Goal: Find specific page/section: Find specific page/section

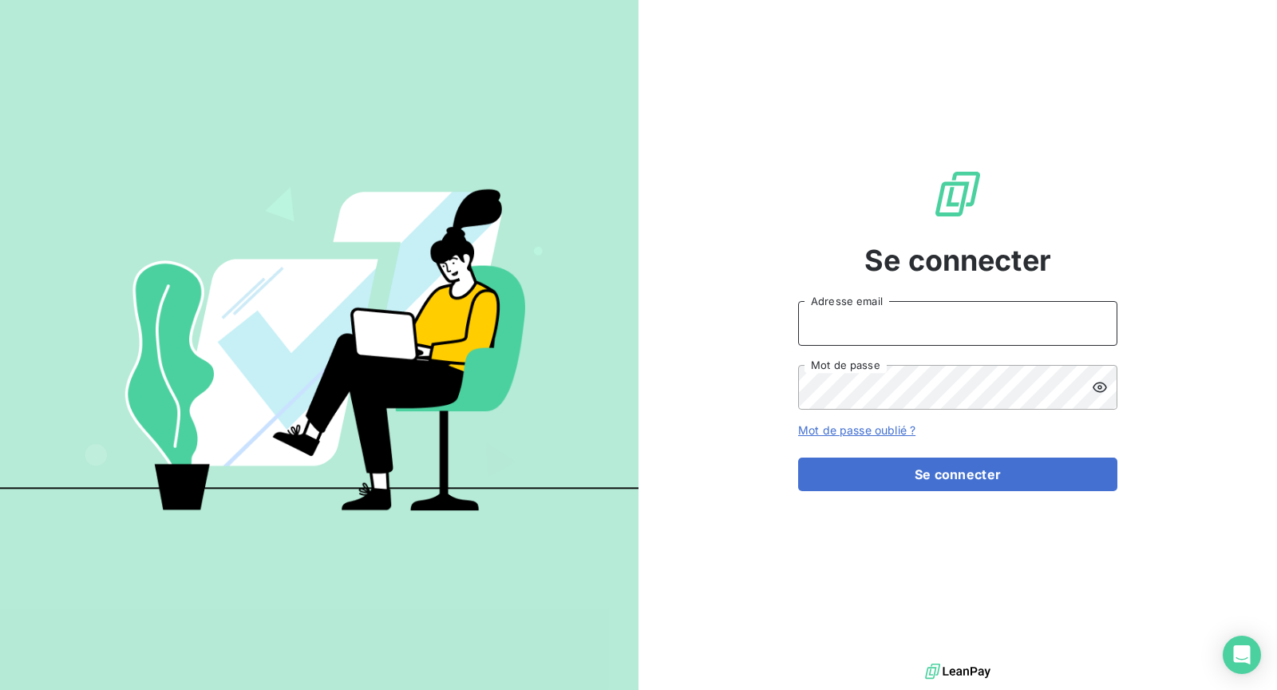
click at [979, 327] on input "Adresse email" at bounding box center [957, 323] width 319 height 45
click at [911, 331] on input "Adresse email" at bounding box center [957, 323] width 319 height 45
click at [911, 337] on input "Adresse email" at bounding box center [957, 323] width 319 height 45
type input "[EMAIL_ADDRESS][DOMAIN_NAME]"
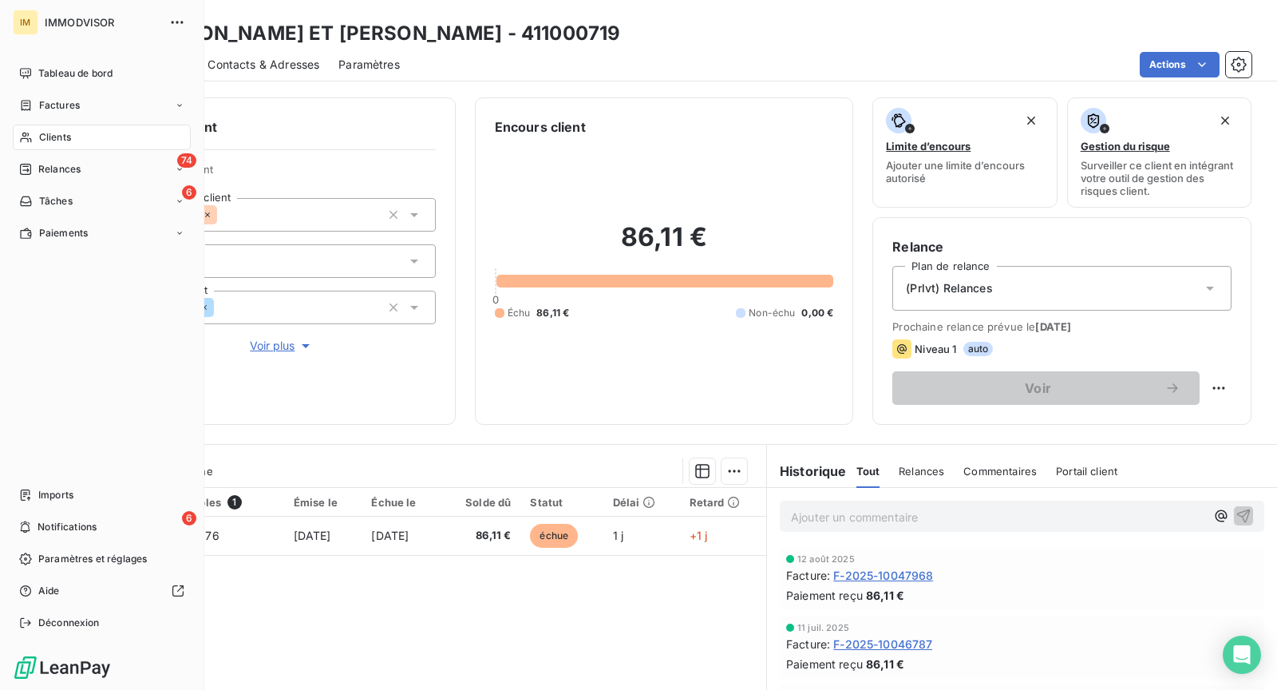
click at [50, 137] on span "Clients" at bounding box center [55, 137] width 32 height 14
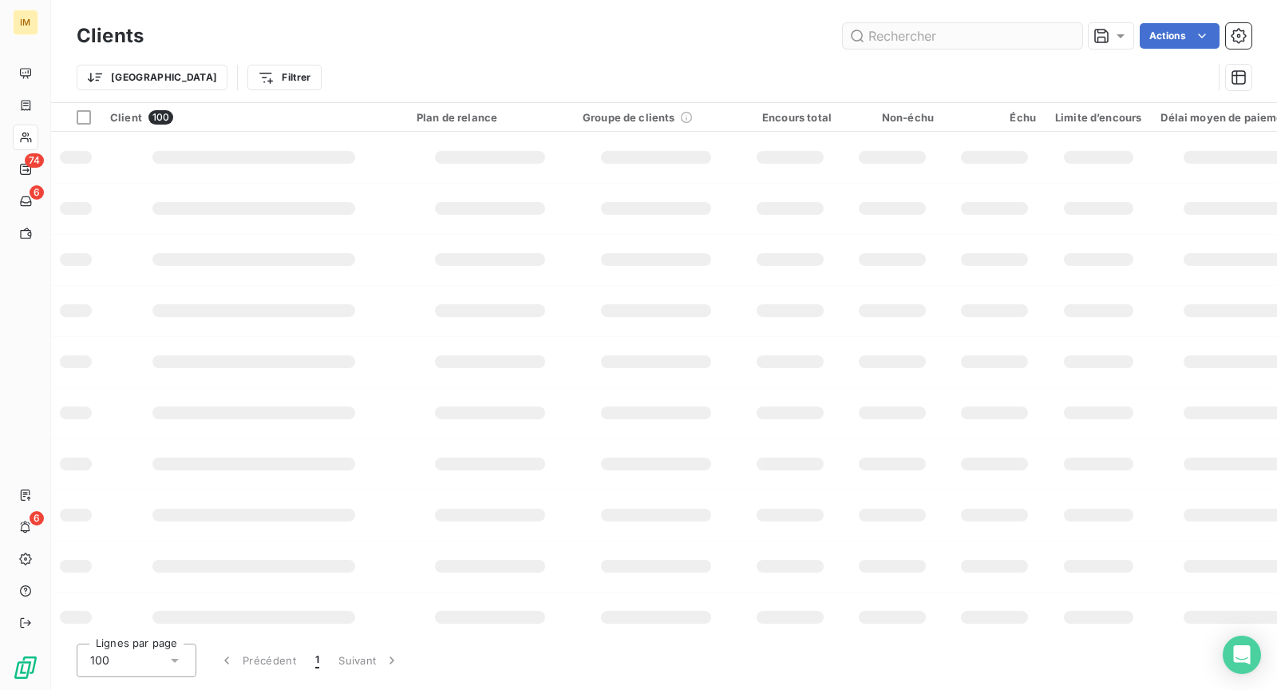
click at [953, 34] on input "text" at bounding box center [962, 36] width 239 height 26
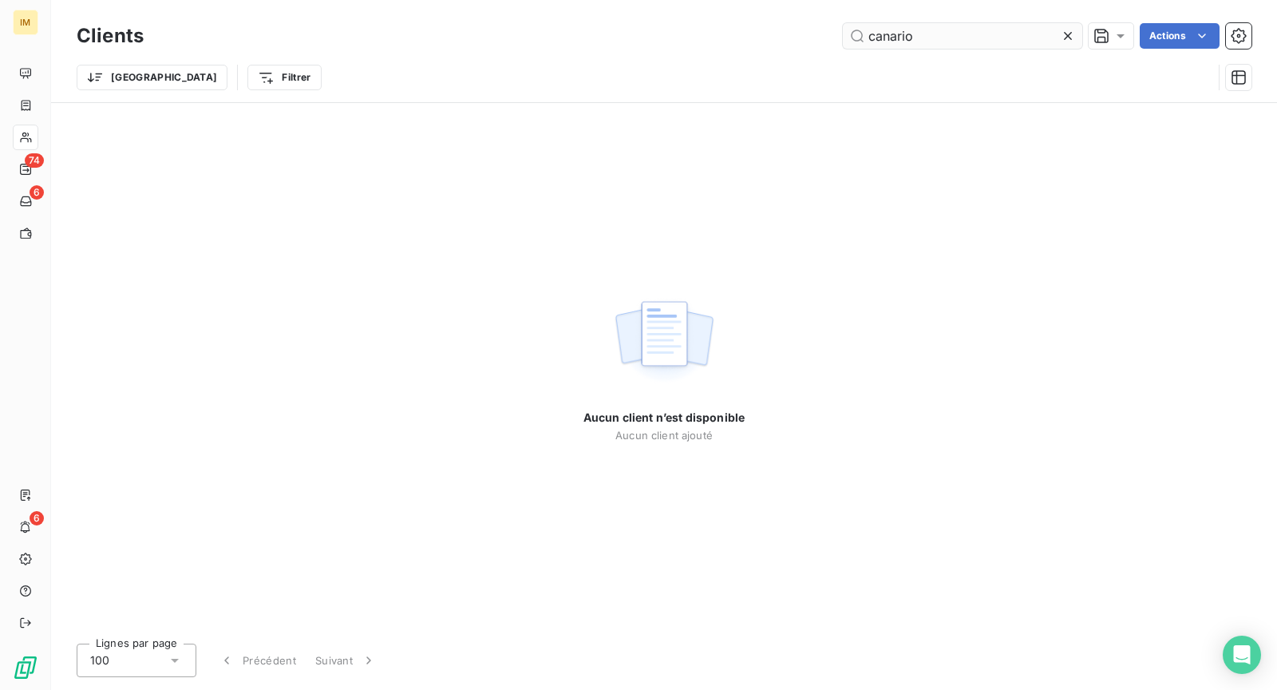
click at [922, 24] on input "canario" at bounding box center [962, 36] width 239 height 26
click at [923, 29] on input "canario" at bounding box center [962, 36] width 239 height 26
click at [923, 31] on input "canario" at bounding box center [962, 36] width 239 height 26
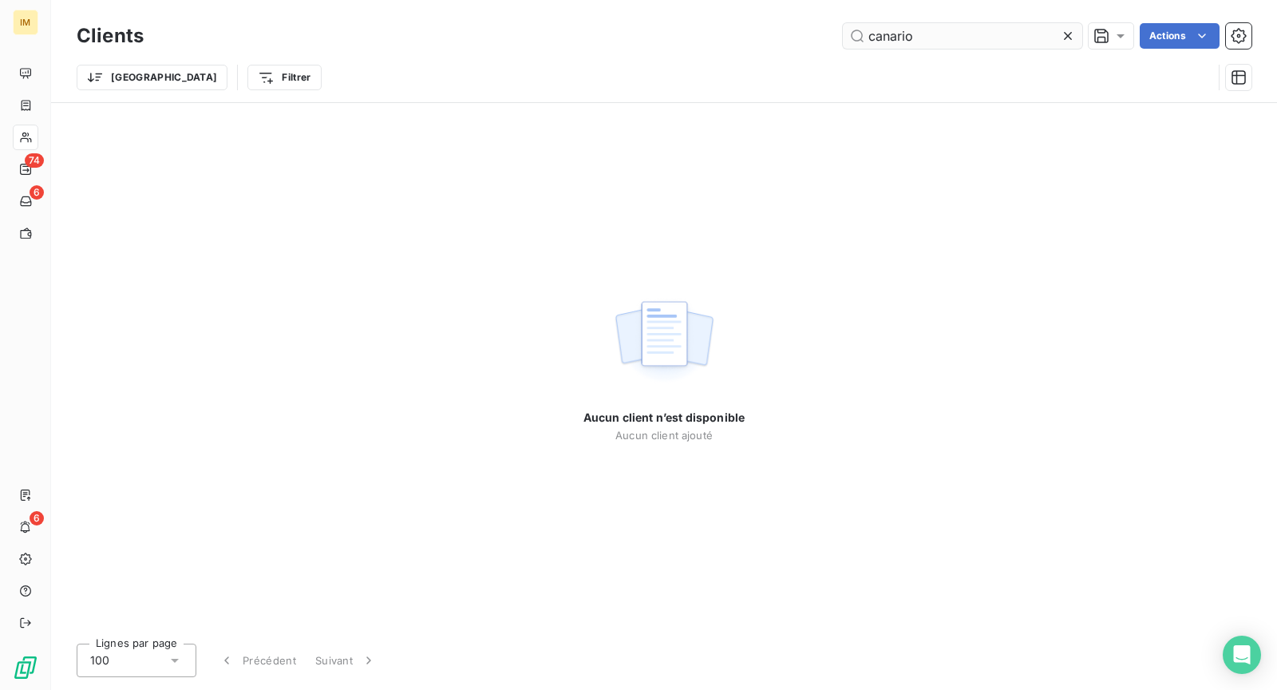
click at [923, 31] on input "canario" at bounding box center [962, 36] width 239 height 26
type input "v"
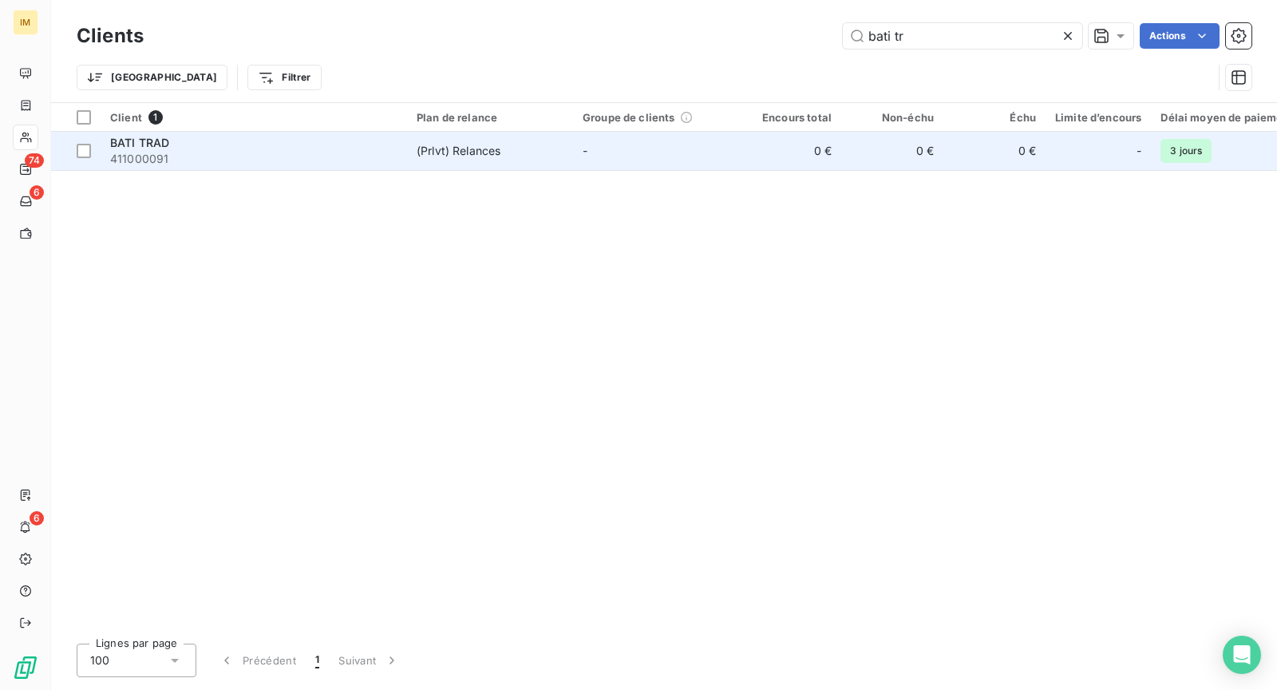
type input "bati tr"
click at [405, 159] on td "BATI TRAD 411000091" at bounding box center [254, 151] width 306 height 38
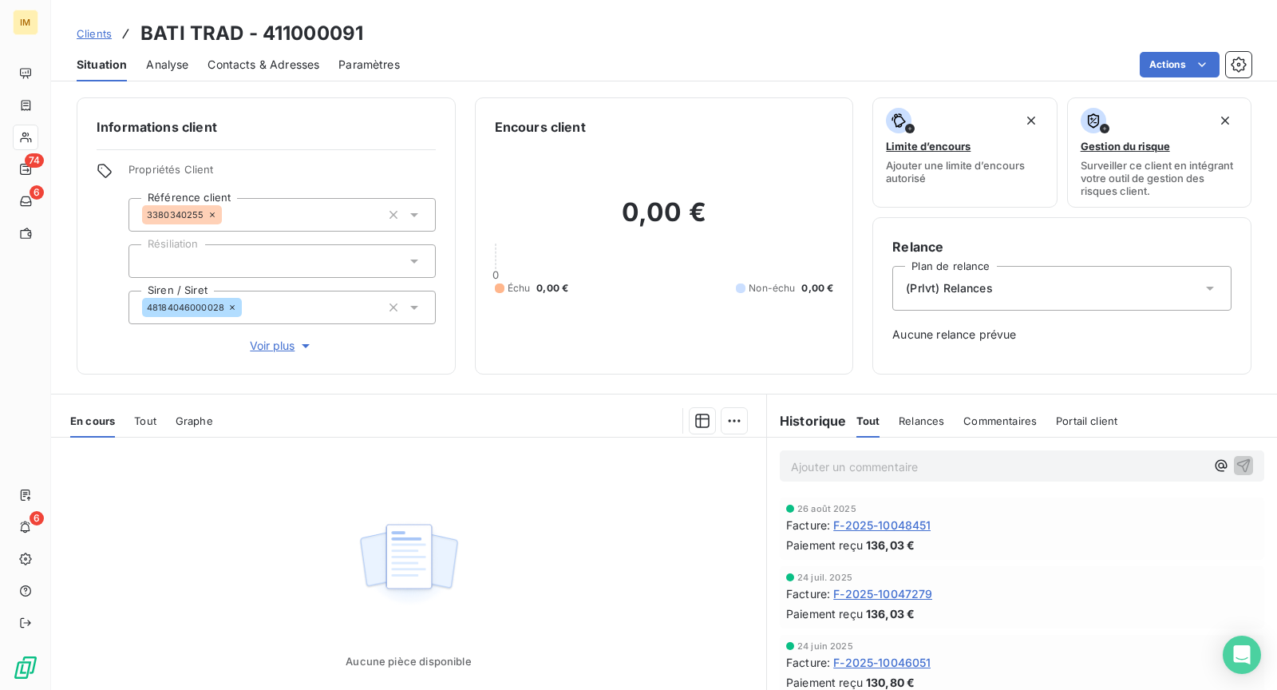
click at [1164, 62] on html "IM 74 6 6 Clients BATI TRAD - 411000091 Situation Analyse Contacts & Adresses P…" at bounding box center [638, 345] width 1277 height 690
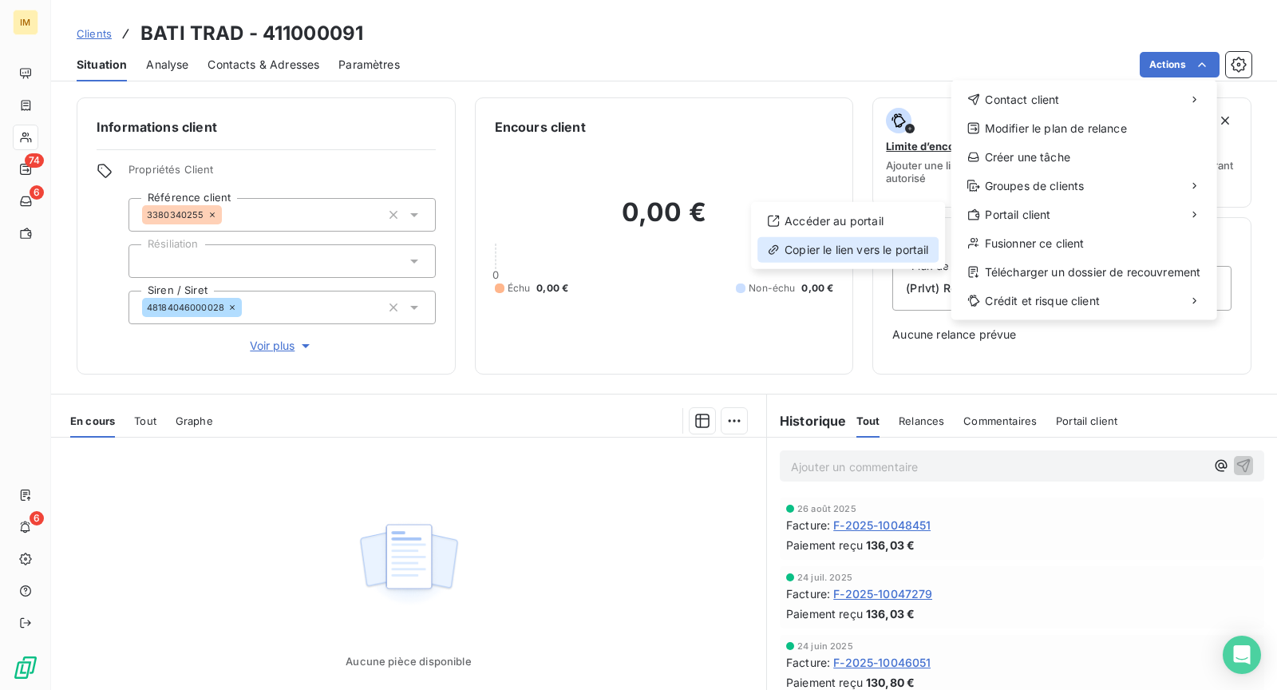
click at [840, 239] on div "Copier le lien vers le portail" at bounding box center [847, 250] width 181 height 26
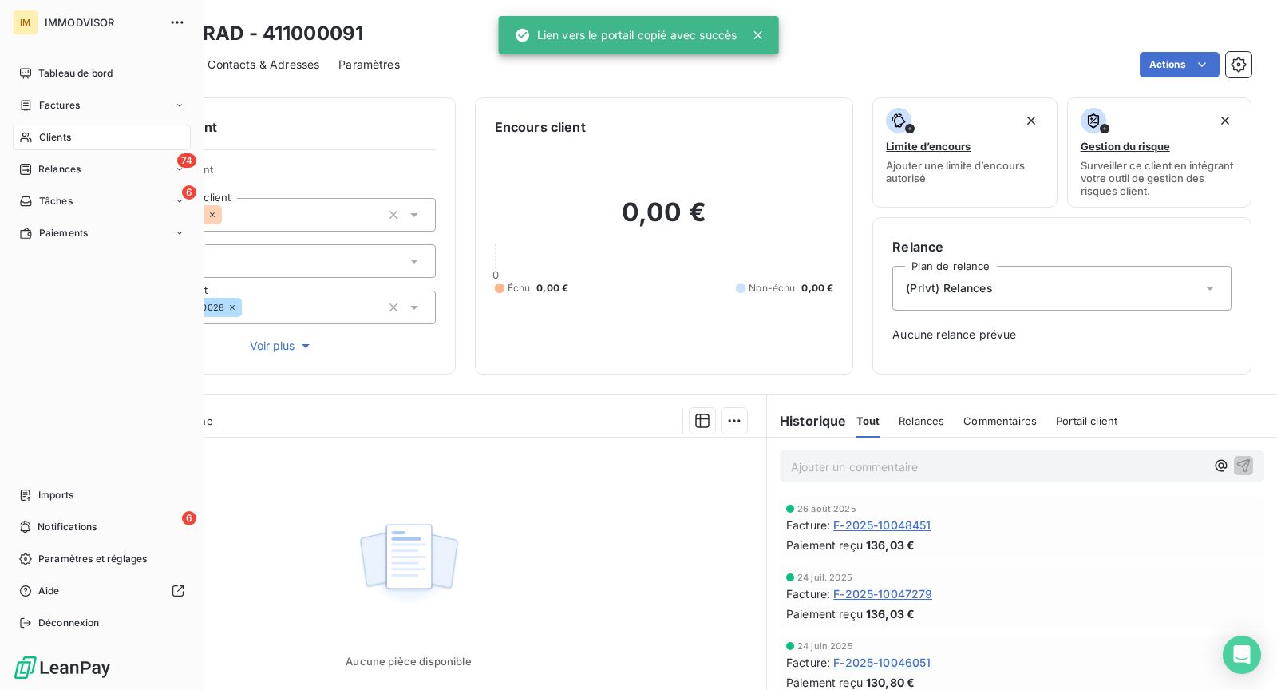
click at [38, 132] on div "Clients" at bounding box center [102, 138] width 178 height 26
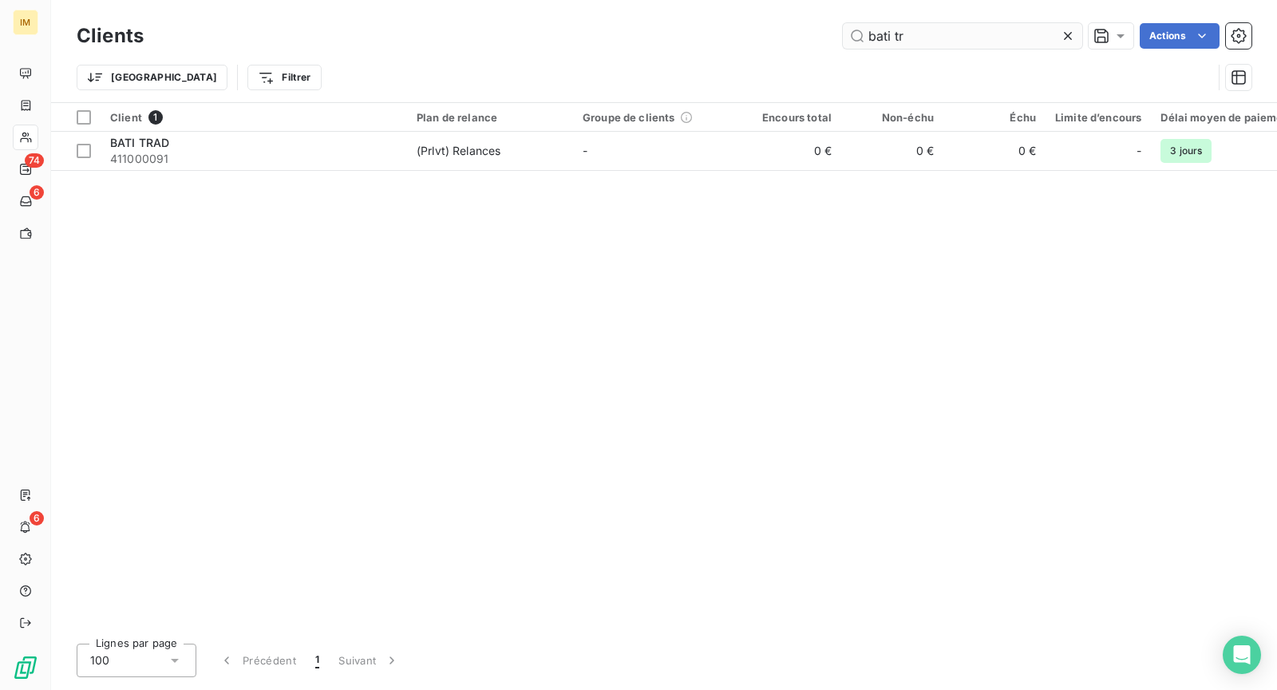
click at [950, 38] on input "bati tr" at bounding box center [962, 36] width 239 height 26
click at [950, 37] on input "bati tr" at bounding box center [962, 36] width 239 height 26
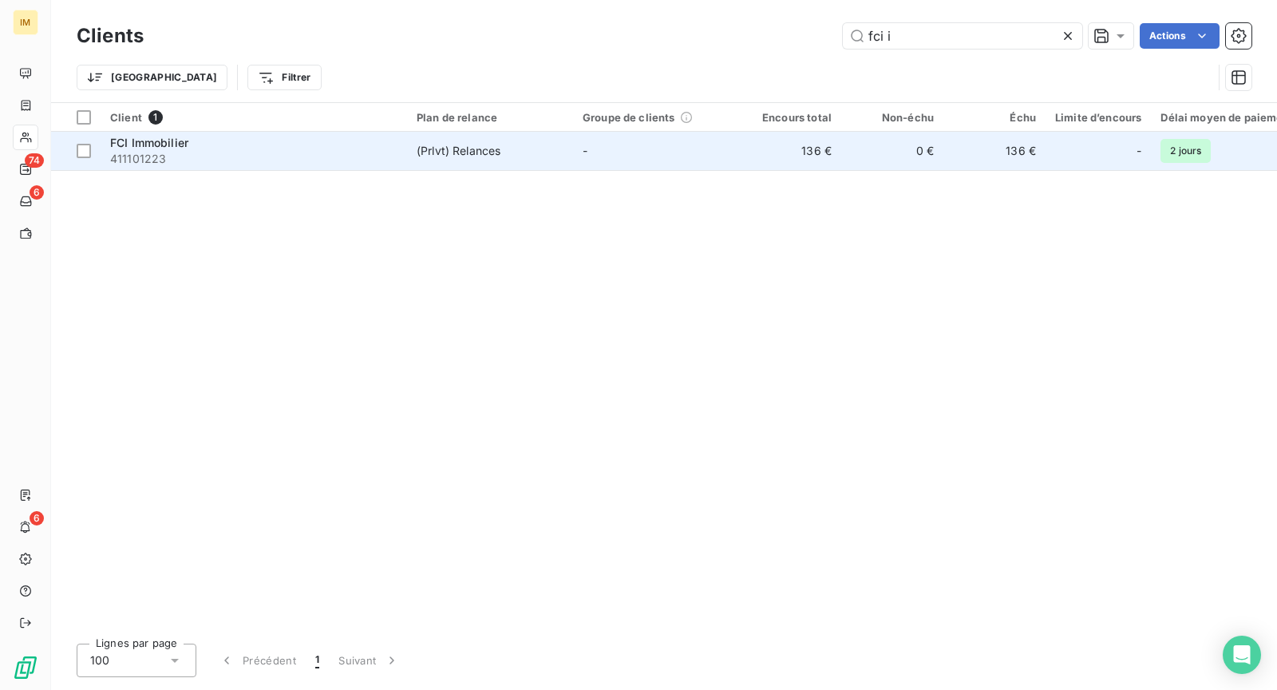
type input "fci i"
click at [382, 164] on span "411101223" at bounding box center [253, 159] width 287 height 16
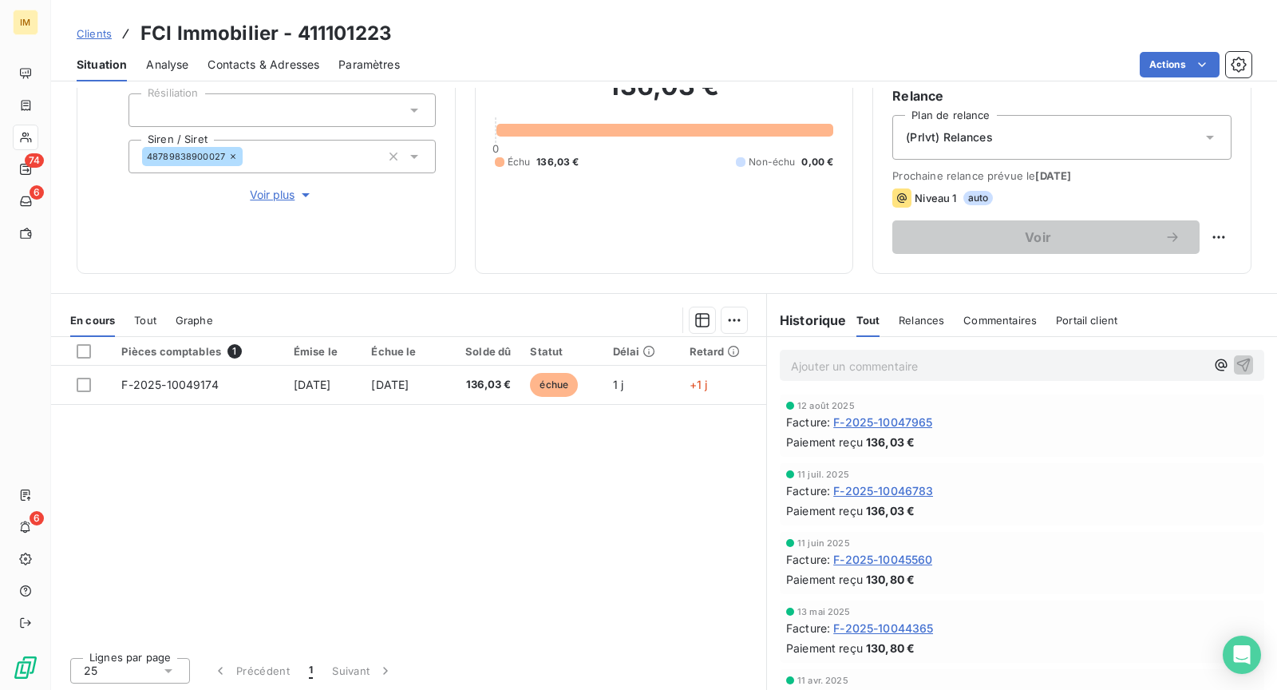
scroll to position [3, 0]
click at [872, 356] on p "Ajouter un commentaire ﻿" at bounding box center [998, 366] width 414 height 20
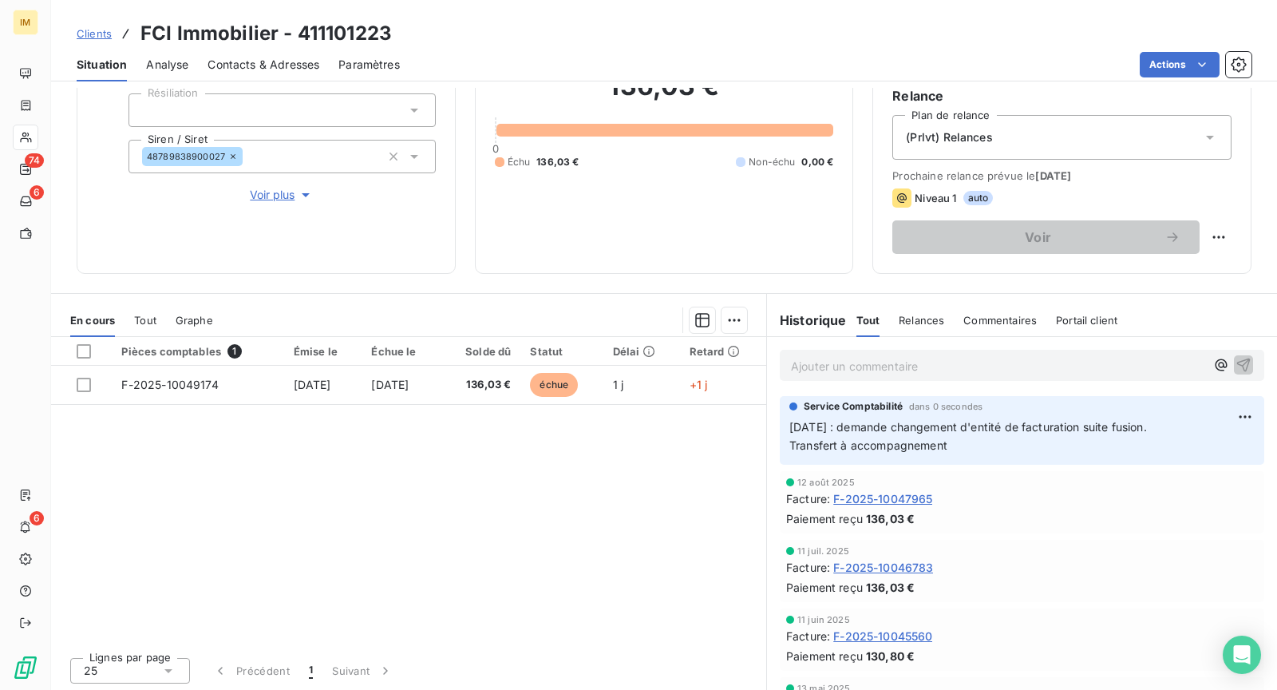
scroll to position [0, 0]
click at [34, 138] on div at bounding box center [26, 138] width 26 height 26
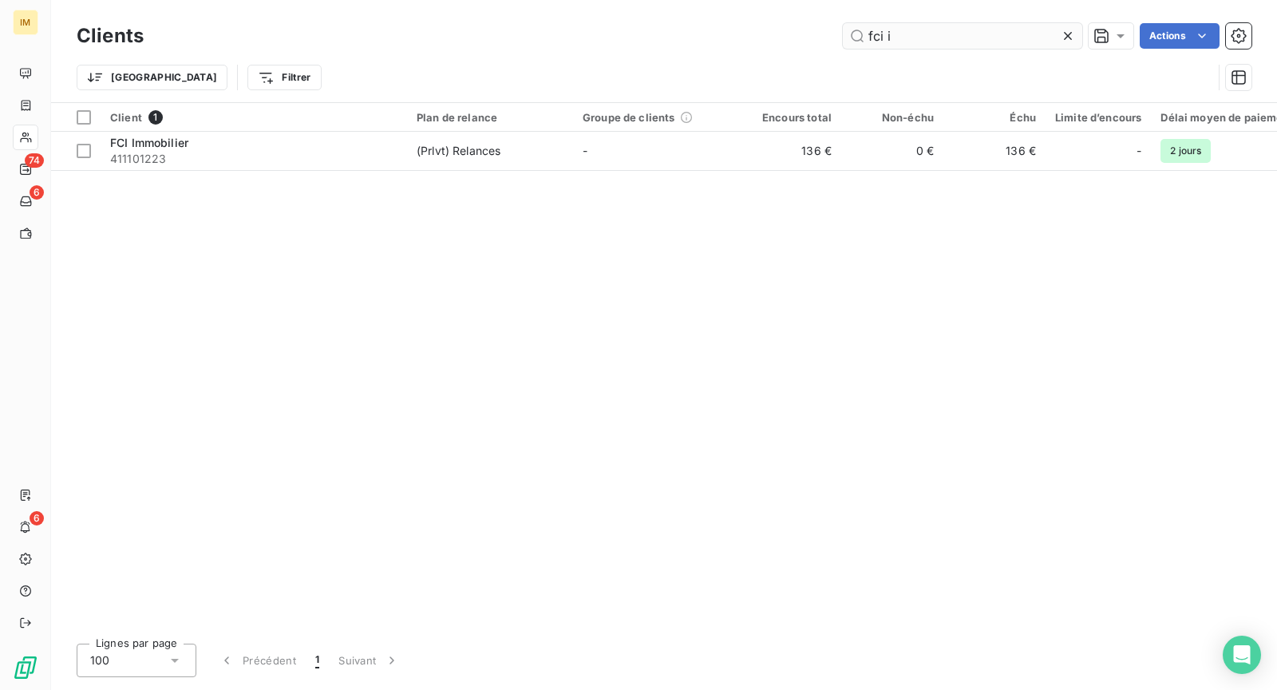
click at [890, 30] on input "fci i" at bounding box center [962, 36] width 239 height 26
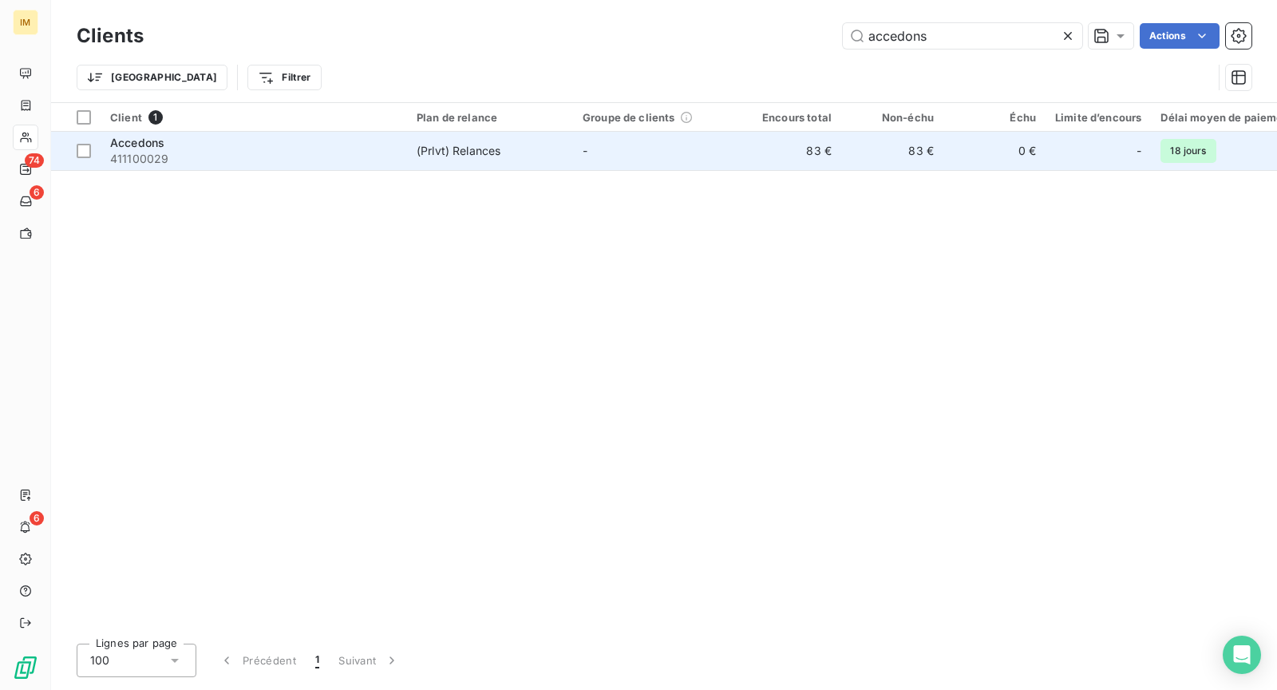
type input "accedons"
click at [421, 161] on td "(Prlvt) Relances" at bounding box center [490, 151] width 166 height 38
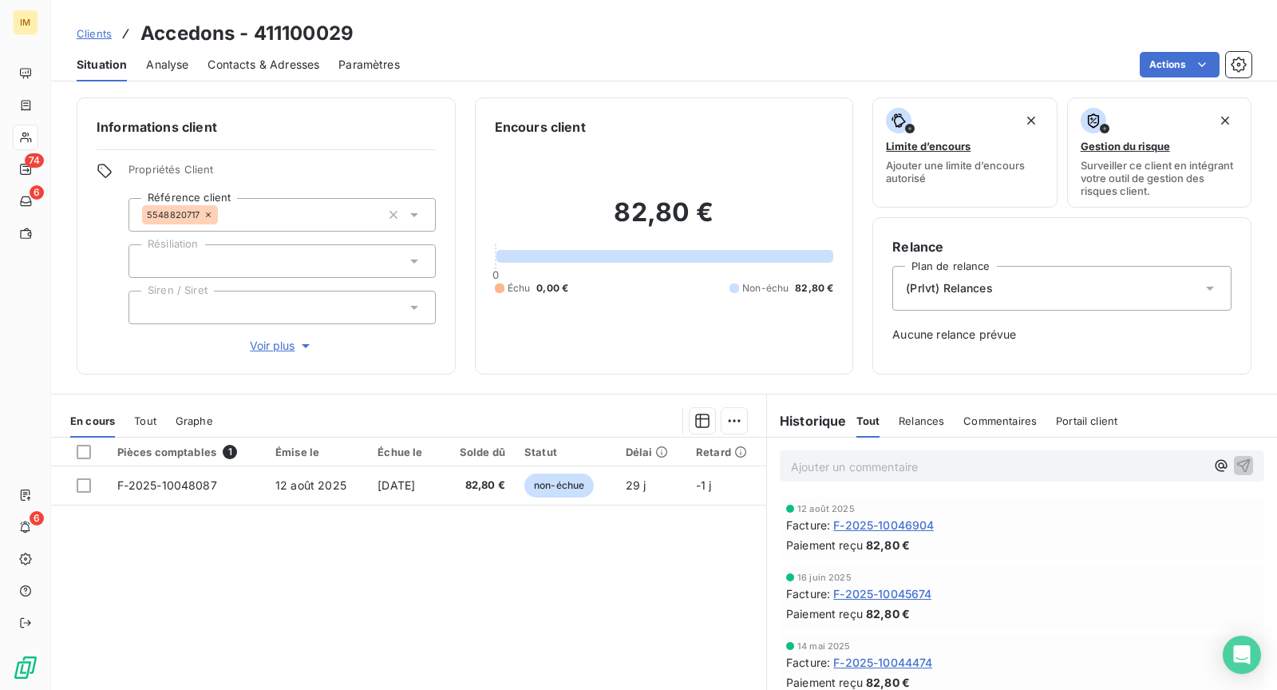
click at [124, 418] on div "En cours Tout Graphe" at bounding box center [408, 421] width 715 height 34
click at [133, 419] on div "En cours Tout Graphe" at bounding box center [408, 421] width 715 height 34
click at [140, 422] on span "Tout" at bounding box center [145, 420] width 22 height 13
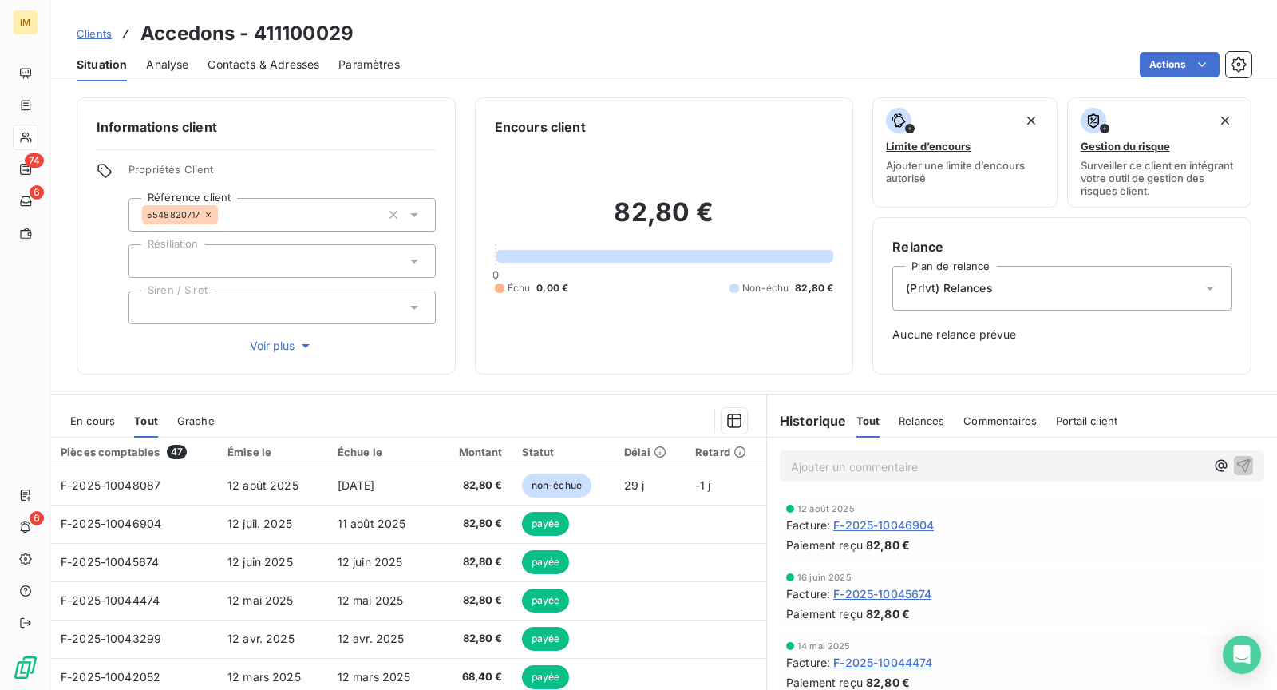
scroll to position [146, 0]
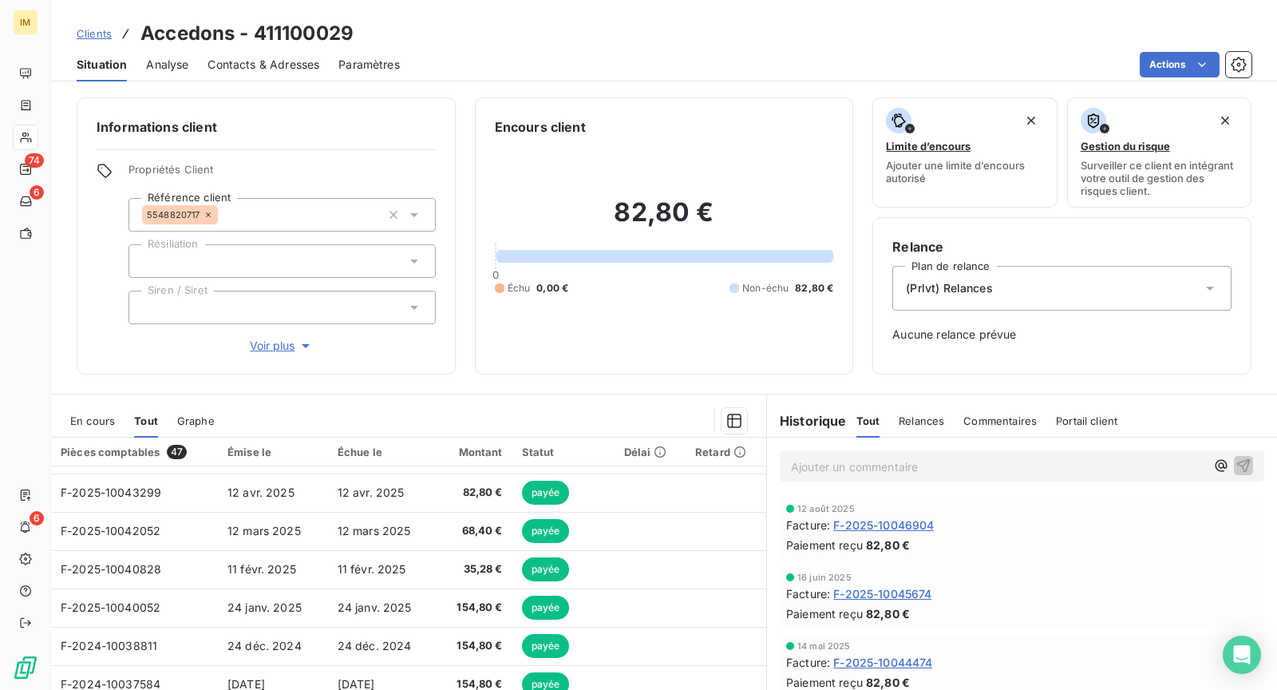
click at [1176, 61] on html "IM 74 6 6 Clients Accedons - 411100029 Situation Analyse Contacts & Adresses Pa…" at bounding box center [638, 345] width 1277 height 690
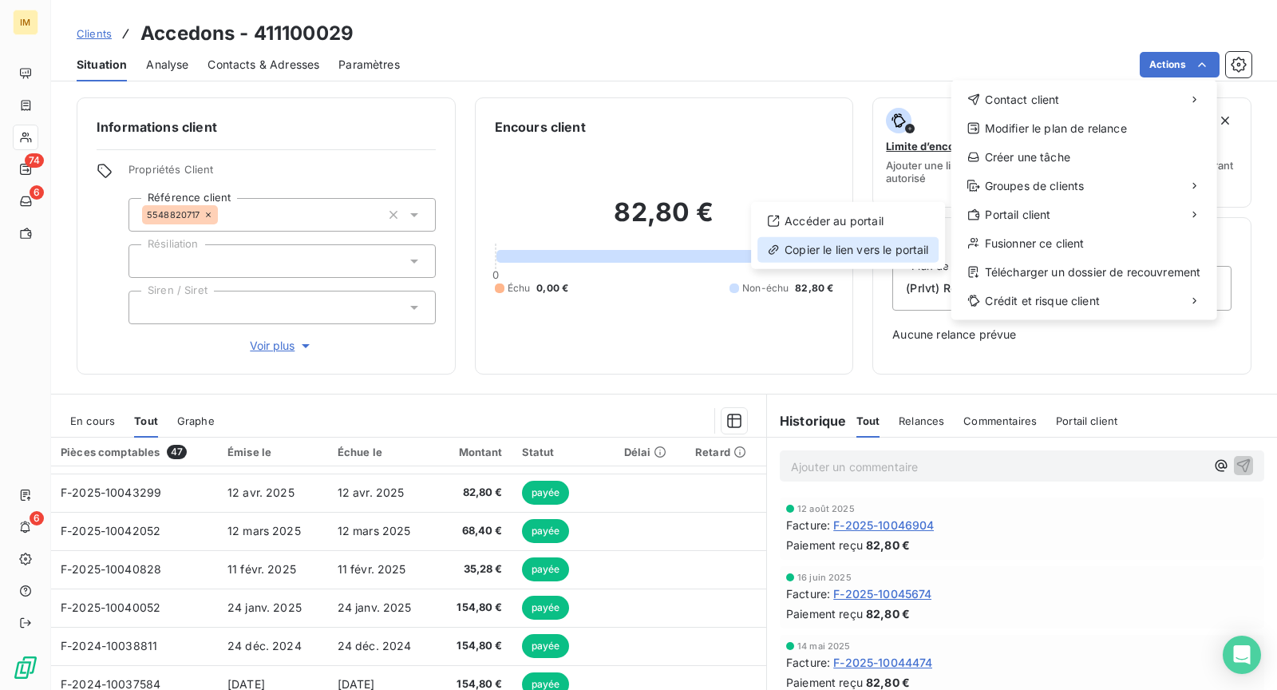
click at [894, 243] on div "Copier le lien vers le portail" at bounding box center [847, 250] width 181 height 26
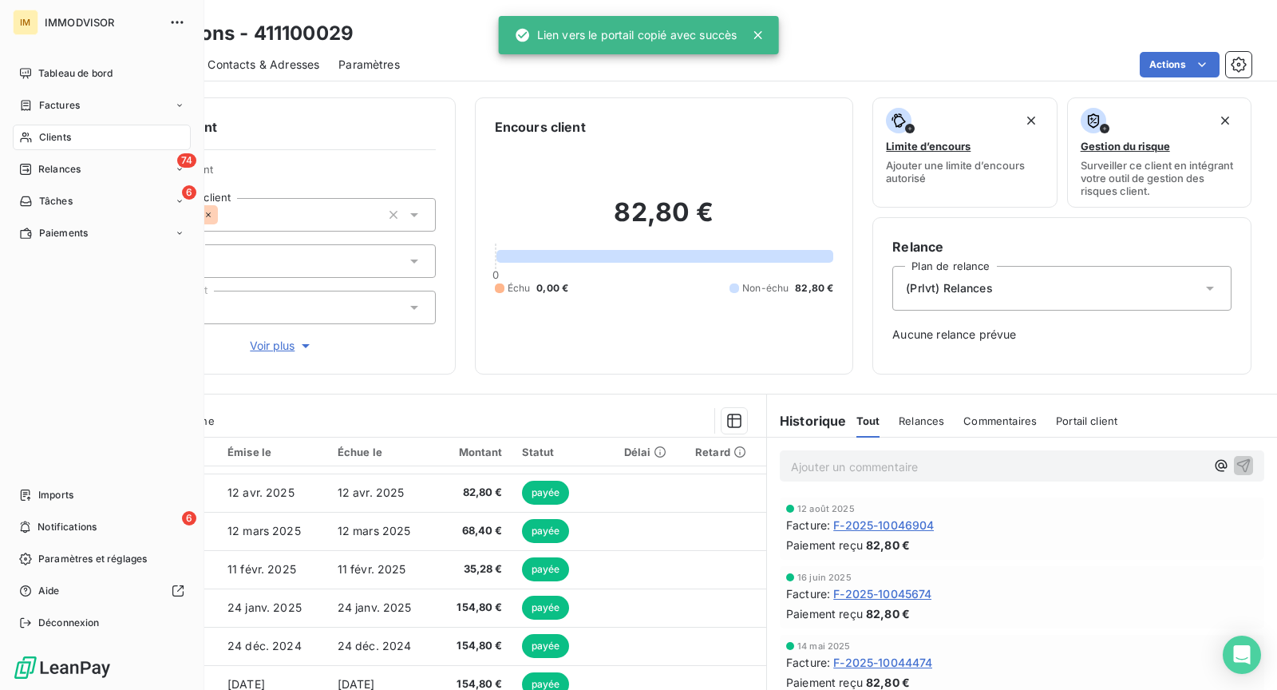
click at [36, 141] on div "Clients" at bounding box center [102, 138] width 178 height 26
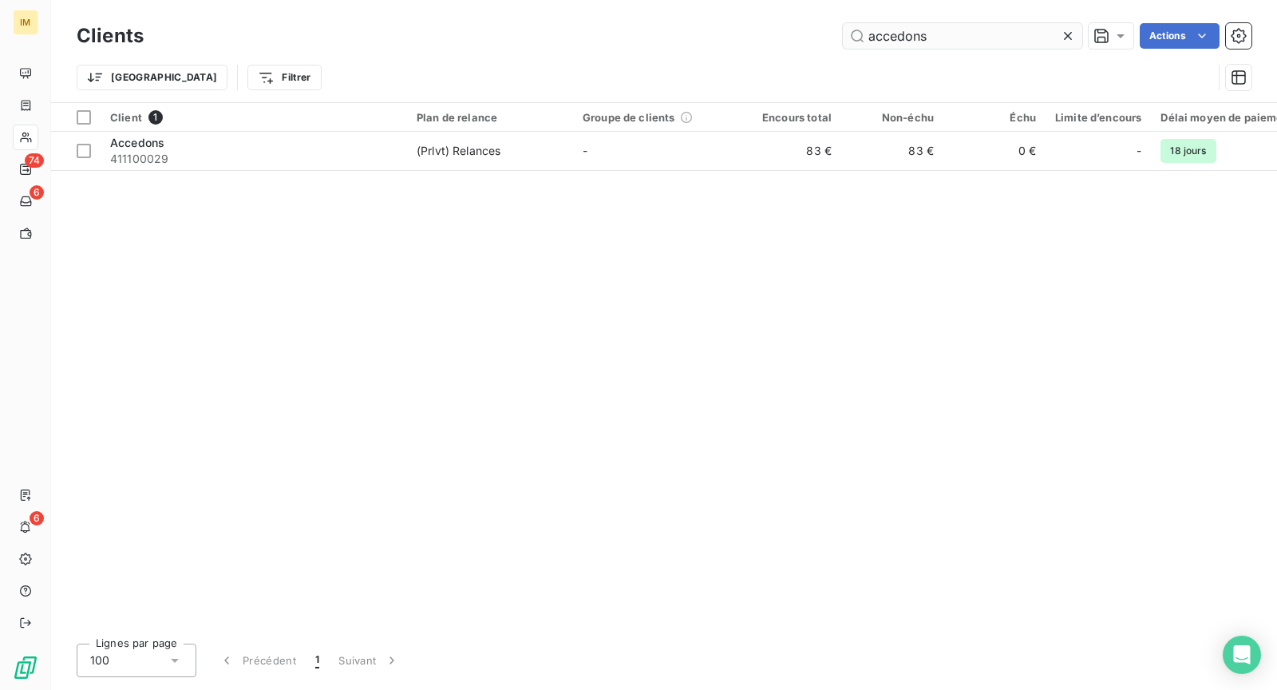
click at [957, 30] on input "accedons" at bounding box center [962, 36] width 239 height 26
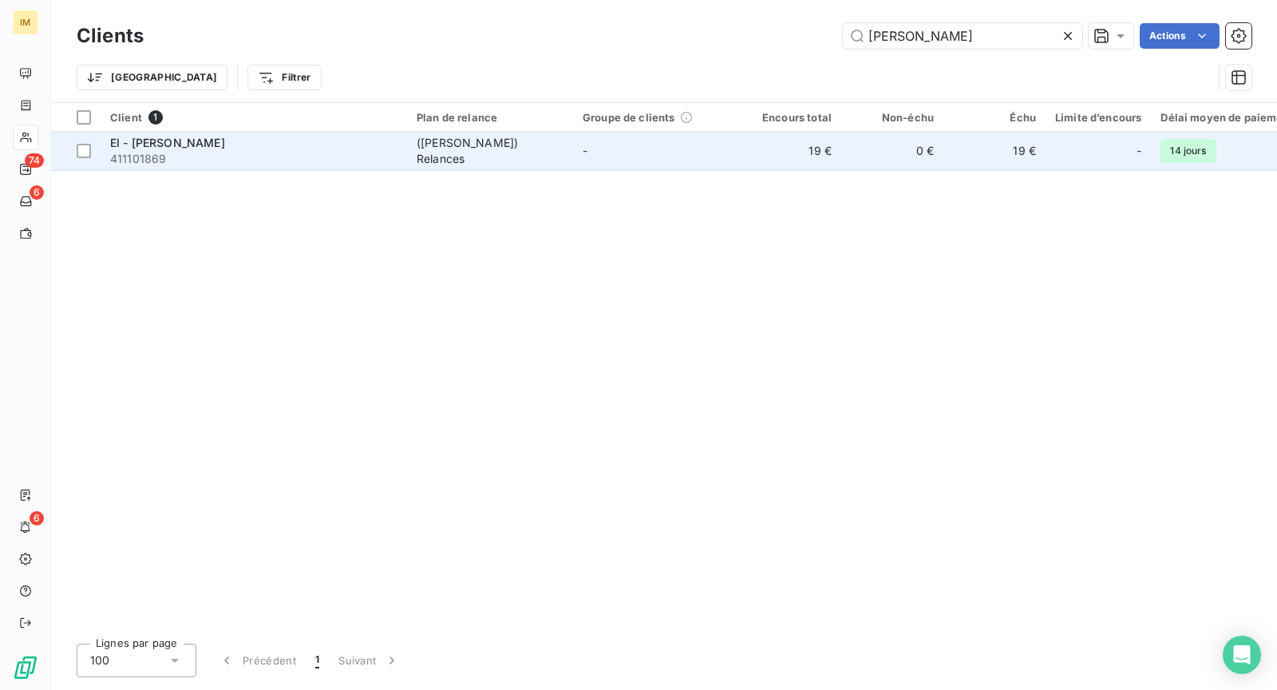
type input "[PERSON_NAME]"
click at [429, 156] on div "([PERSON_NAME]) Relances" at bounding box center [490, 151] width 147 height 32
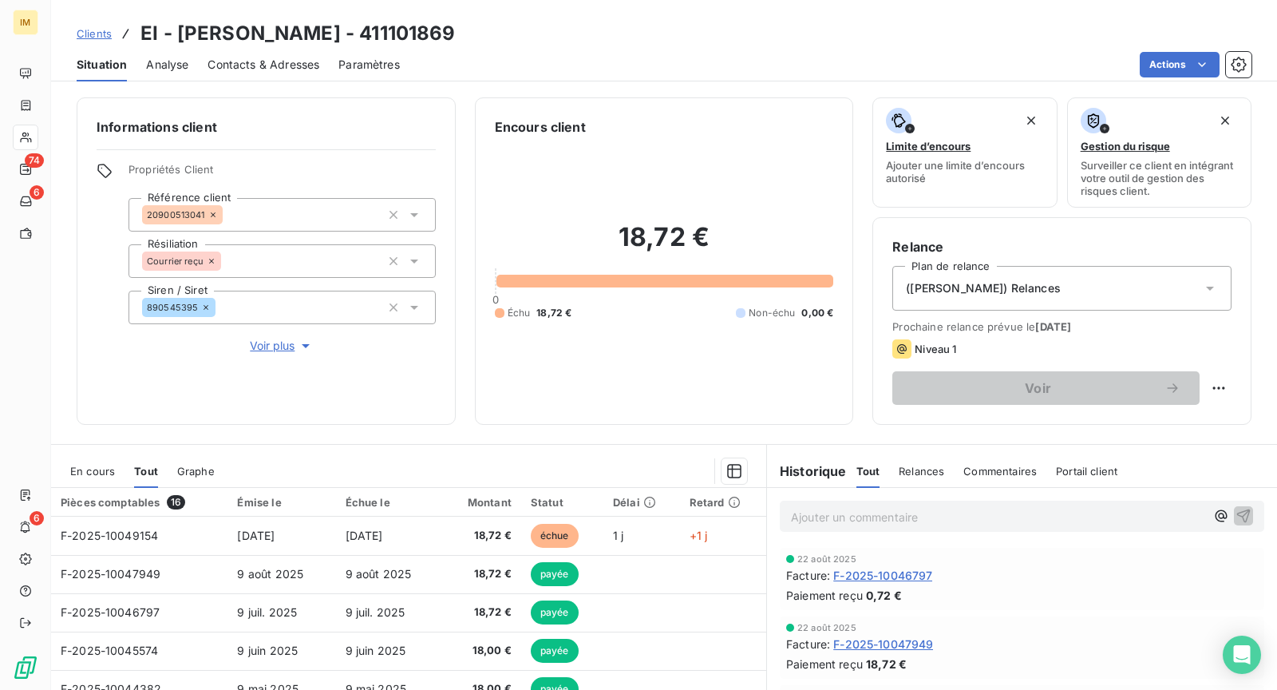
copy div
drag, startPoint x: 195, startPoint y: 217, endPoint x: 46, endPoint y: 307, distance: 173.7
click at [57, 287] on div "Informations client Propriétés Client Référence client 20900513041 Résiliation …" at bounding box center [664, 260] width 1226 height 327
